Goal: Task Accomplishment & Management: Complete application form

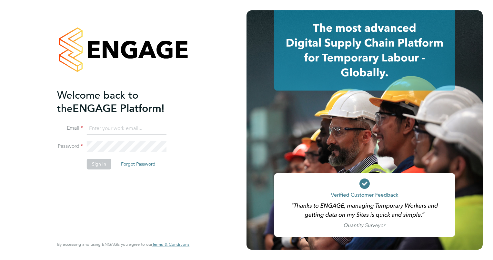
type input "[PERSON_NAME][EMAIL_ADDRESS][DOMAIN_NAME]"
click at [129, 134] on li "Email [PERSON_NAME][EMAIL_ADDRESS][DOMAIN_NAME]" at bounding box center [120, 132] width 126 height 18
click at [98, 164] on button "Sign In" at bounding box center [99, 164] width 25 height 10
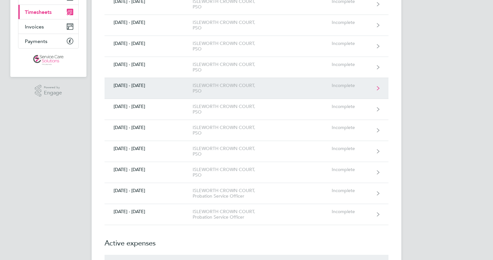
scroll to position [88, 0]
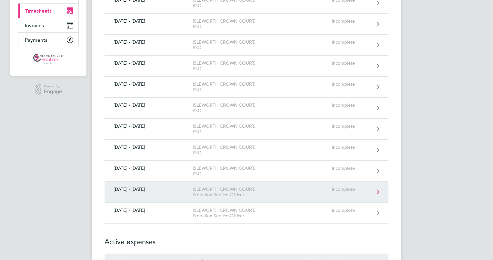
click at [166, 190] on div "22 - 28 Sept 2025" at bounding box center [149, 188] width 88 height 5
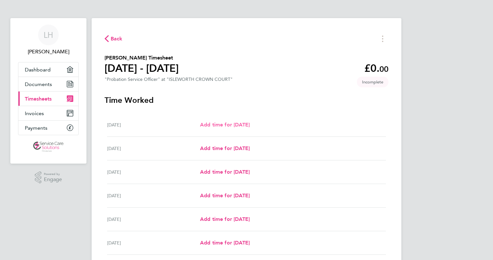
click at [247, 127] on span "Add time for Mon 22 Sep" at bounding box center [225, 124] width 50 height 6
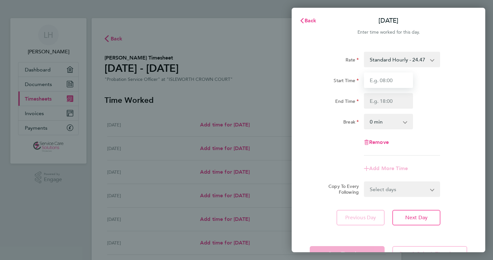
click at [393, 83] on input "Start Time" at bounding box center [388, 80] width 49 height 16
type input "09:00"
type input "17:00"
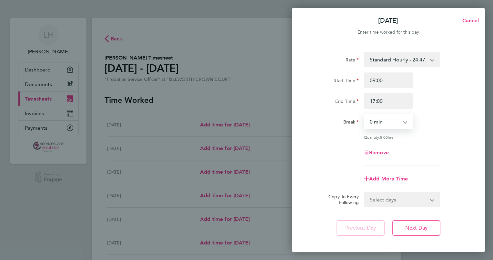
click at [380, 193] on select "Select days Day Weekday (Mon-Fri) Weekend (Sat-Sun) Tuesday Wednesday Thursday …" at bounding box center [399, 199] width 68 height 14
select select "WEEKDAY"
click at [365, 192] on select "Select days Day Weekday (Mon-Fri) Weekend (Sat-Sun) Tuesday Wednesday Thursday …" at bounding box center [399, 199] width 68 height 14
select select "2025-09-28"
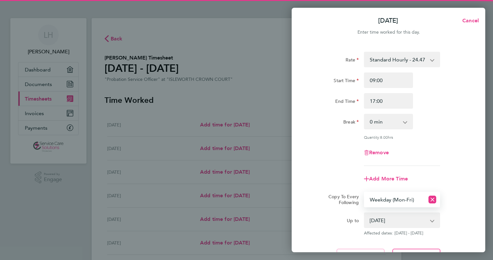
scroll to position [60, 0]
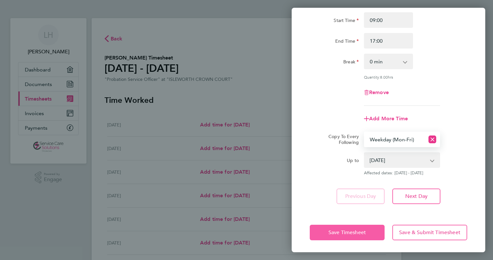
click at [346, 233] on span "Save Timesheet" at bounding box center [347, 232] width 37 height 6
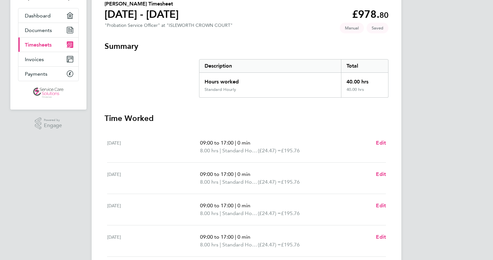
scroll to position [56, 0]
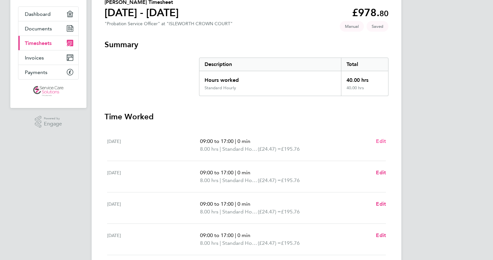
click at [379, 143] on span "Edit" at bounding box center [381, 141] width 10 height 6
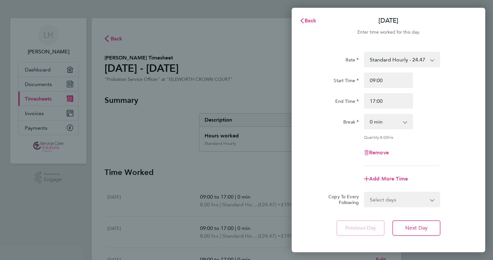
click at [381, 119] on select "0 min 15 min 30 min 45 min 60 min 75 min 90 min" at bounding box center [385, 121] width 40 height 14
select select "60"
click at [365, 114] on select "0 min 15 min 30 min 45 min 60 min 75 min 90 min" at bounding box center [385, 121] width 40 height 14
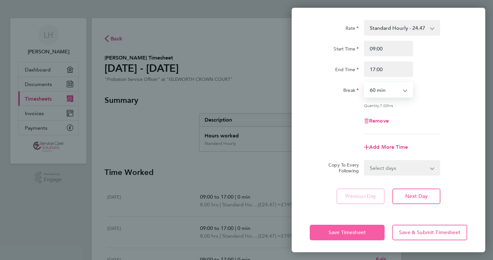
click at [338, 235] on button "Save Timesheet" at bounding box center [347, 232] width 75 height 16
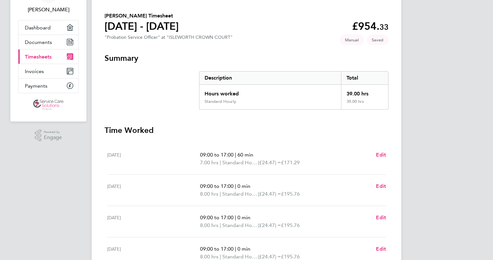
scroll to position [47, 0]
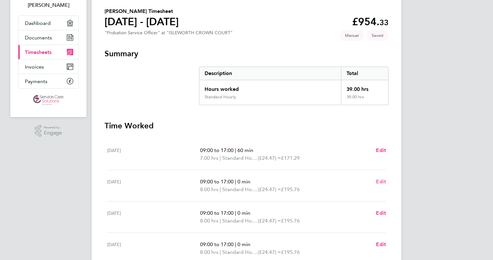
click at [381, 182] on span "Edit" at bounding box center [381, 181] width 10 height 6
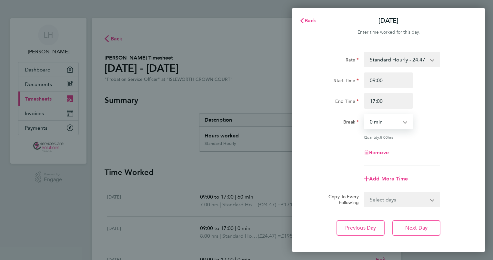
drag, startPoint x: 384, startPoint y: 127, endPoint x: 376, endPoint y: 171, distance: 44.3
click at [376, 171] on app-timesheet-line-form-group "Rate Standard Hourly - 24.47 Start Time 09:00 End Time 17:00 Break 0 min 15 min…" at bounding box center [389, 119] width 158 height 135
select select "60"
click at [365, 114] on select "0 min 15 min 30 min 45 min 60 min 75 min 90 min" at bounding box center [385, 121] width 40 height 14
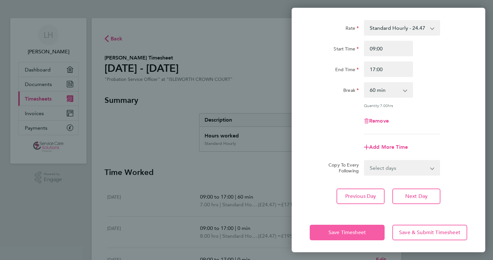
click at [341, 230] on span "Save Timesheet" at bounding box center [347, 232] width 37 height 6
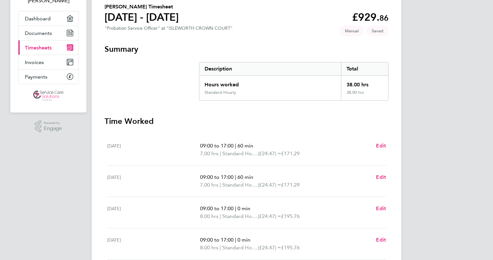
scroll to position [54, 0]
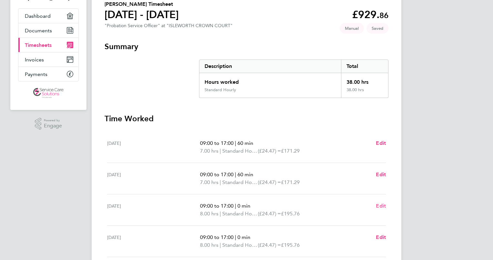
click at [381, 204] on span "Edit" at bounding box center [381, 205] width 10 height 6
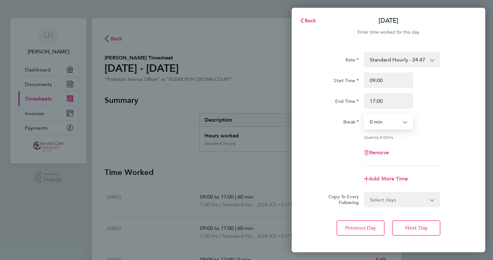
click at [389, 115] on select "0 min 15 min 30 min 45 min 60 min 75 min 90 min" at bounding box center [385, 121] width 40 height 14
click at [394, 121] on select "0 min 15 min 30 min 45 min 60 min 75 min 90 min" at bounding box center [385, 121] width 40 height 14
select select "60"
click at [365, 114] on select "0 min 15 min 30 min 45 min 60 min 75 min 90 min" at bounding box center [385, 121] width 40 height 14
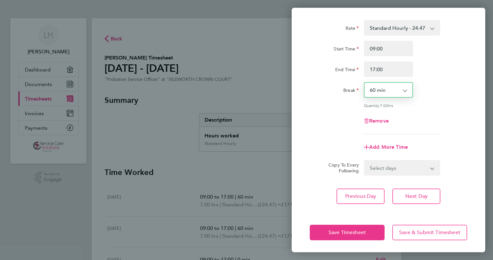
scroll to position [31, 0]
click at [346, 235] on button "Save Timesheet" at bounding box center [347, 233] width 75 height 16
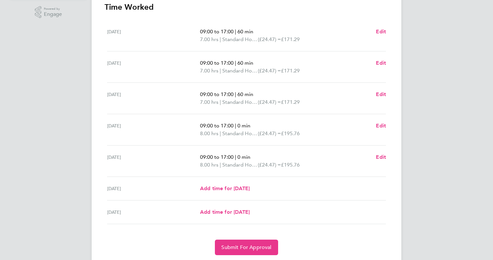
scroll to position [168, 0]
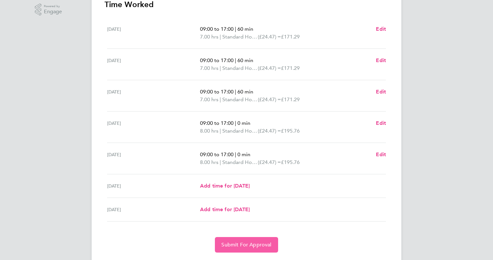
click at [257, 237] on button "Submit For Approval" at bounding box center [246, 245] width 63 height 16
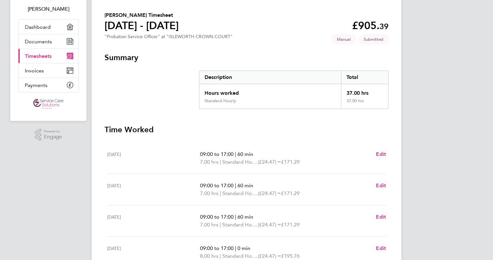
scroll to position [42, 0]
